Goal: Navigation & Orientation: Find specific page/section

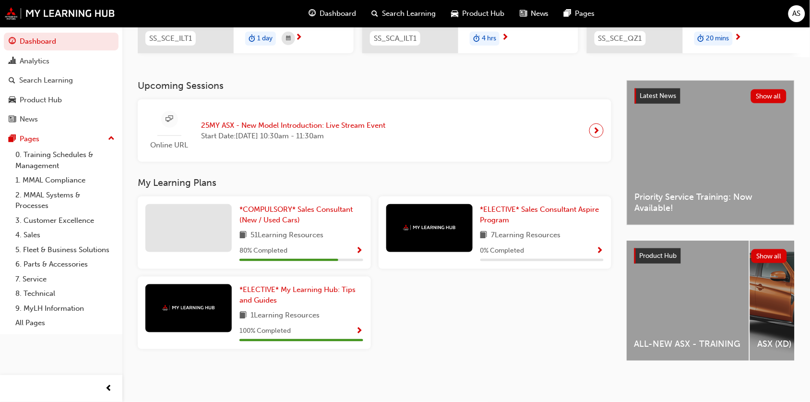
scroll to position [171, 0]
click at [599, 284] on div "ALL-NEW ASX - TRAINING" at bounding box center [688, 300] width 122 height 120
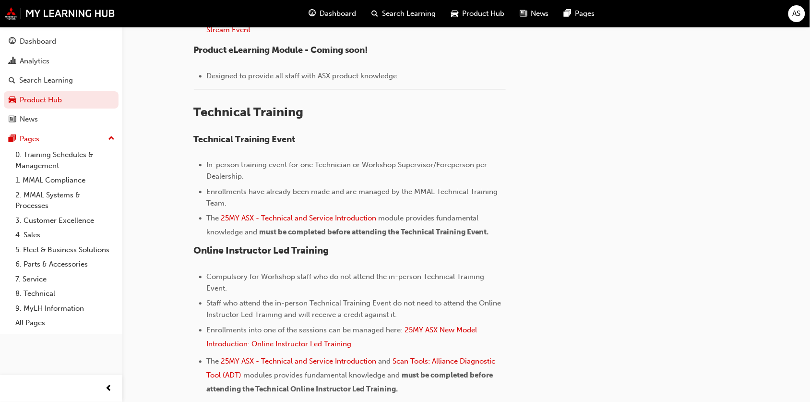
scroll to position [475, 0]
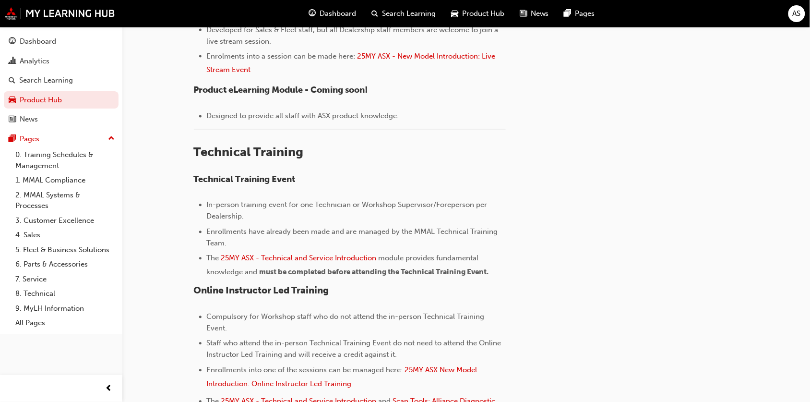
click at [467, 17] on span "Product Hub" at bounding box center [483, 13] width 42 height 11
